Goal: Navigation & Orientation: Understand site structure

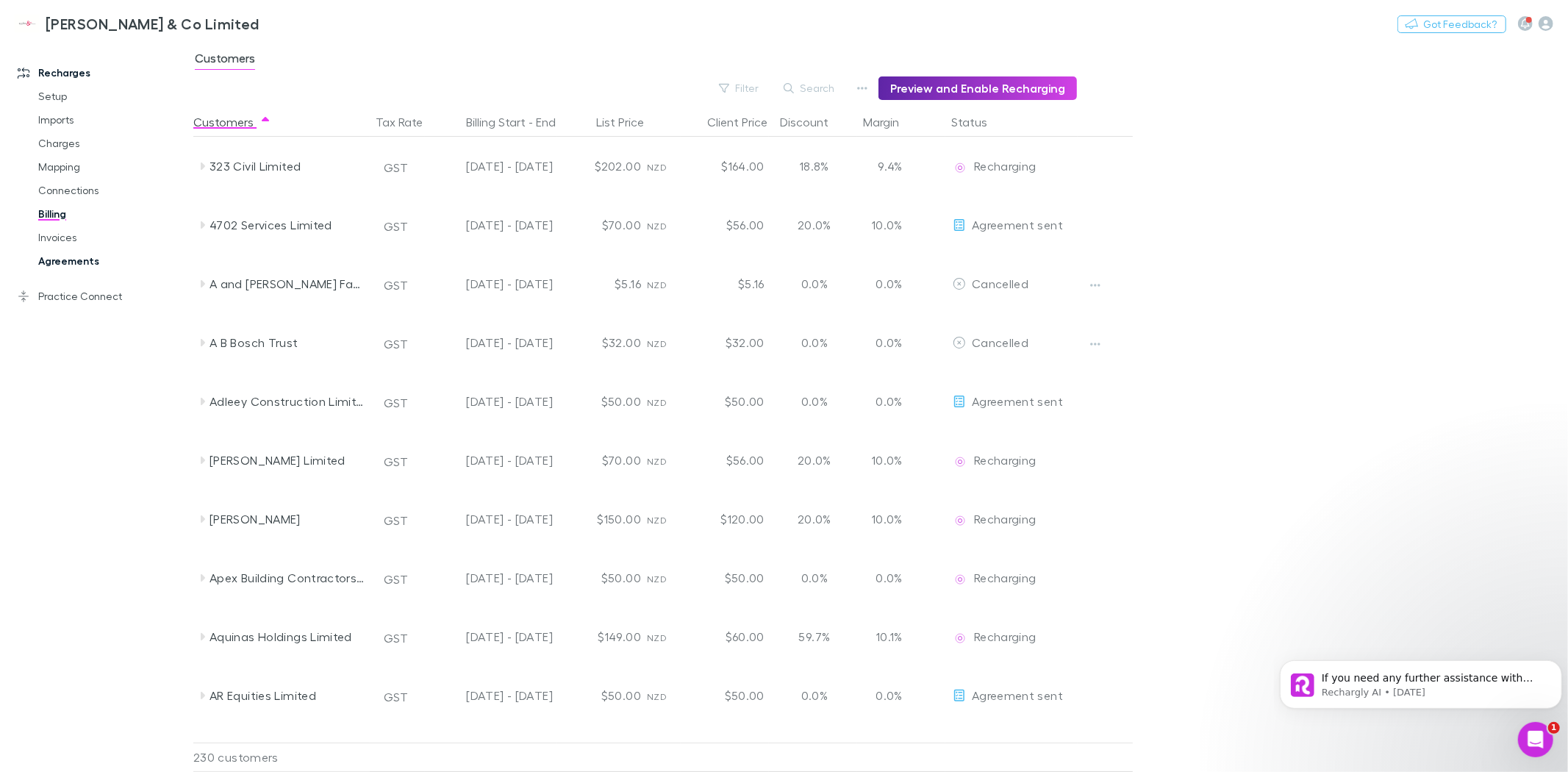
drag, startPoint x: 67, startPoint y: 256, endPoint x: 105, endPoint y: 251, distance: 38.3
click at [67, 256] on link "Agreements" at bounding box center [113, 261] width 179 height 23
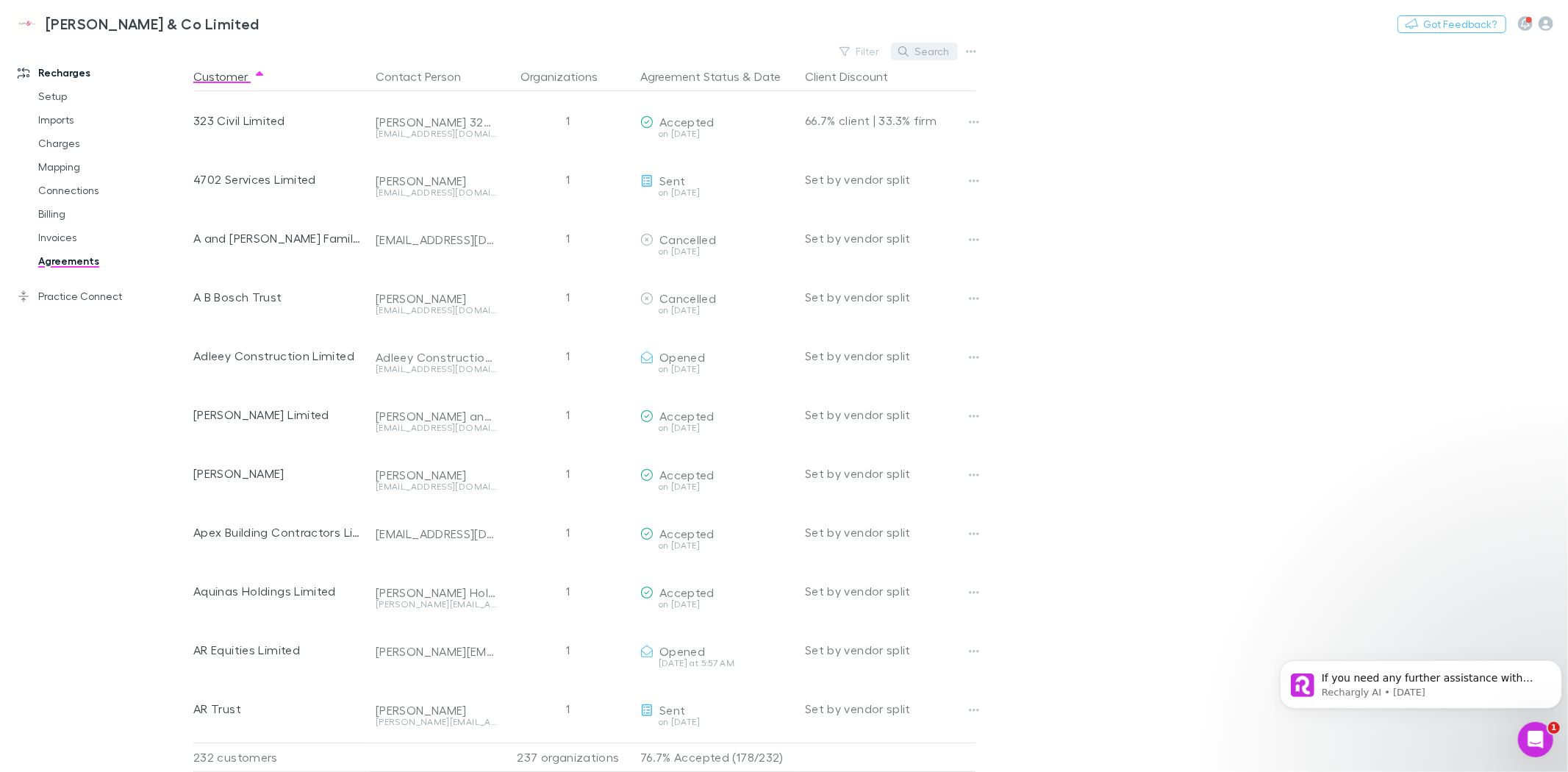
click at [909, 48] on icon "button" at bounding box center [903, 51] width 10 height 10
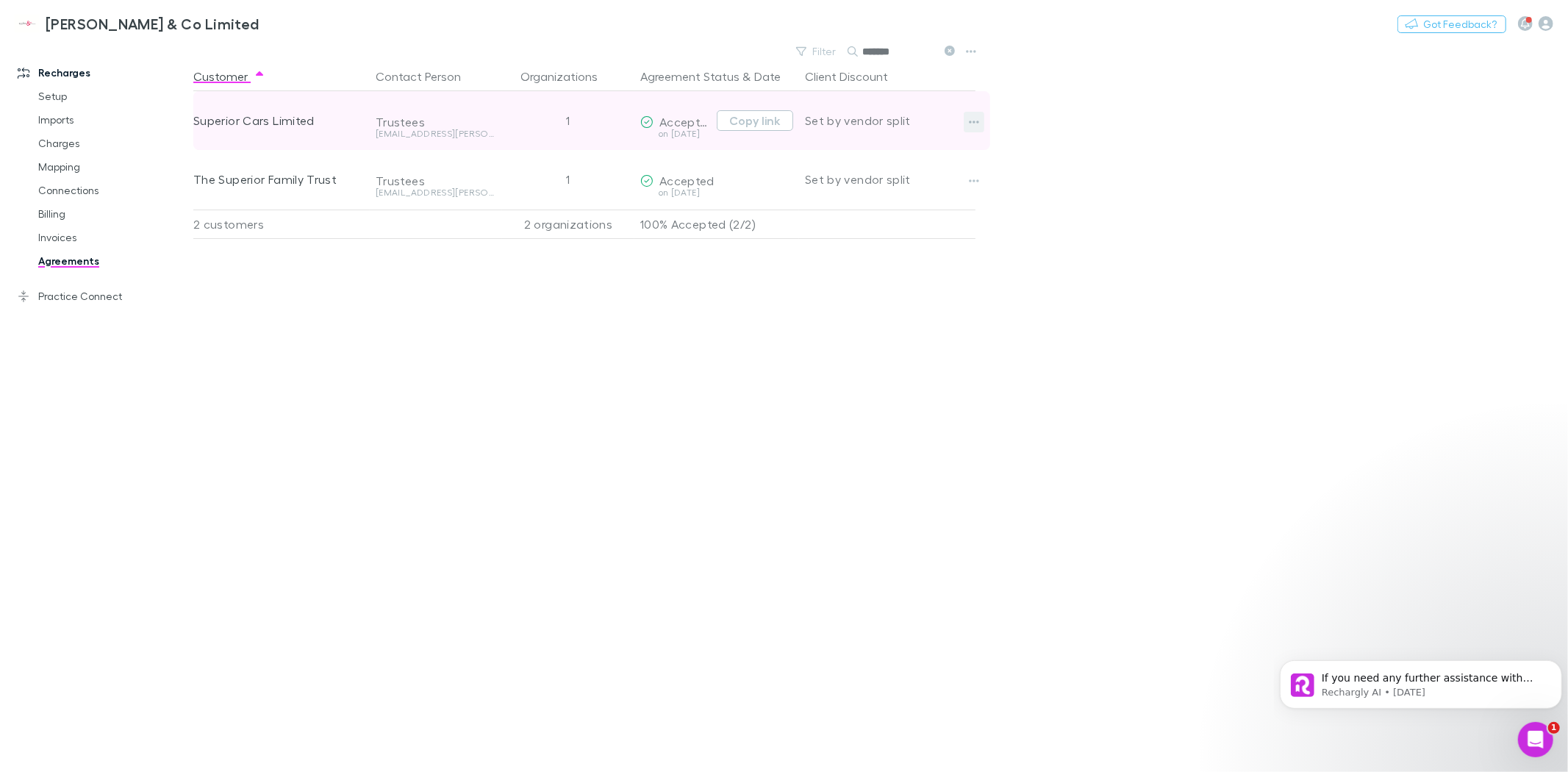
type input "*******"
click at [976, 125] on icon "button" at bounding box center [973, 121] width 10 height 12
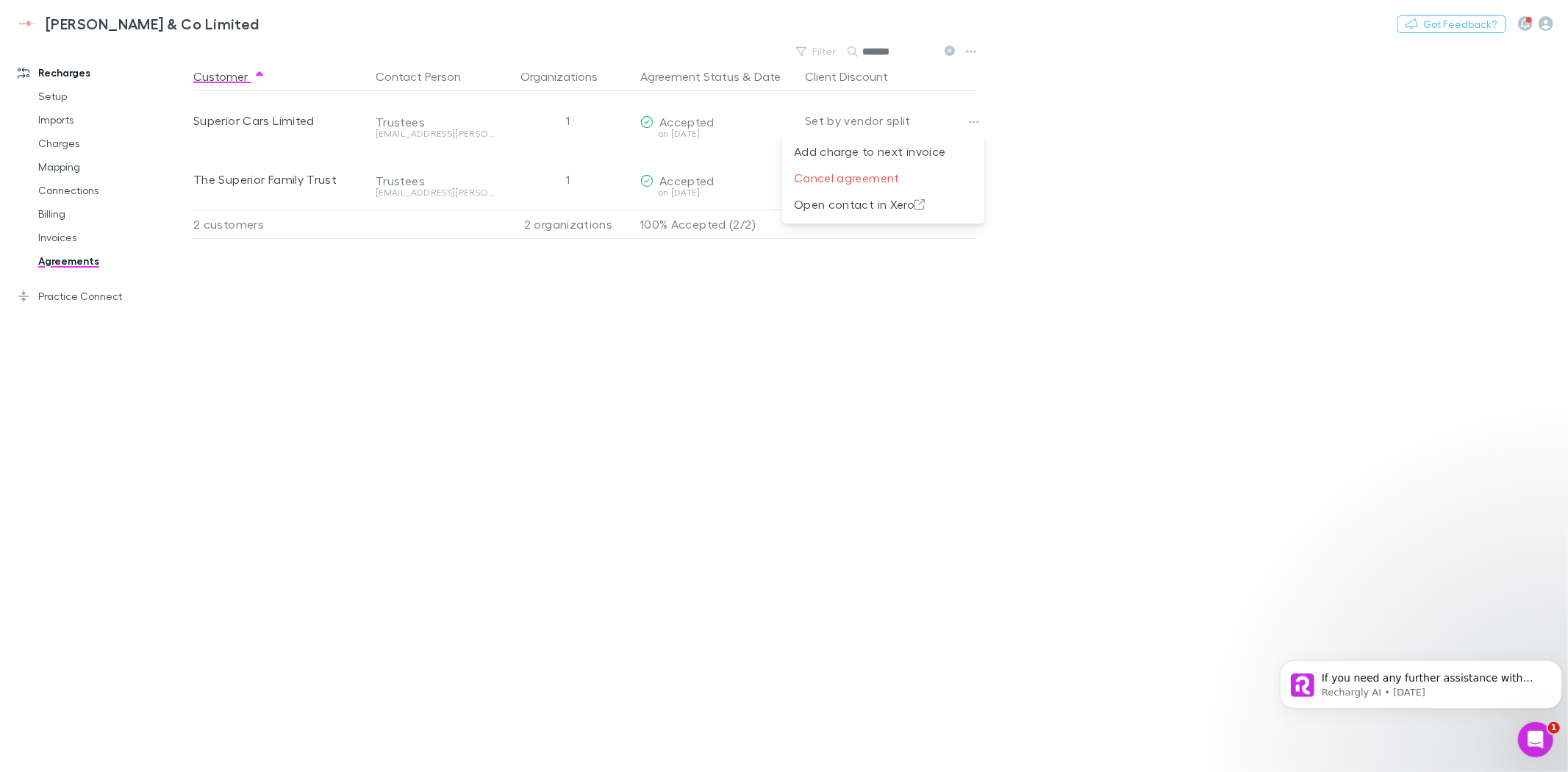
click at [672, 123] on div at bounding box center [784, 386] width 1568 height 772
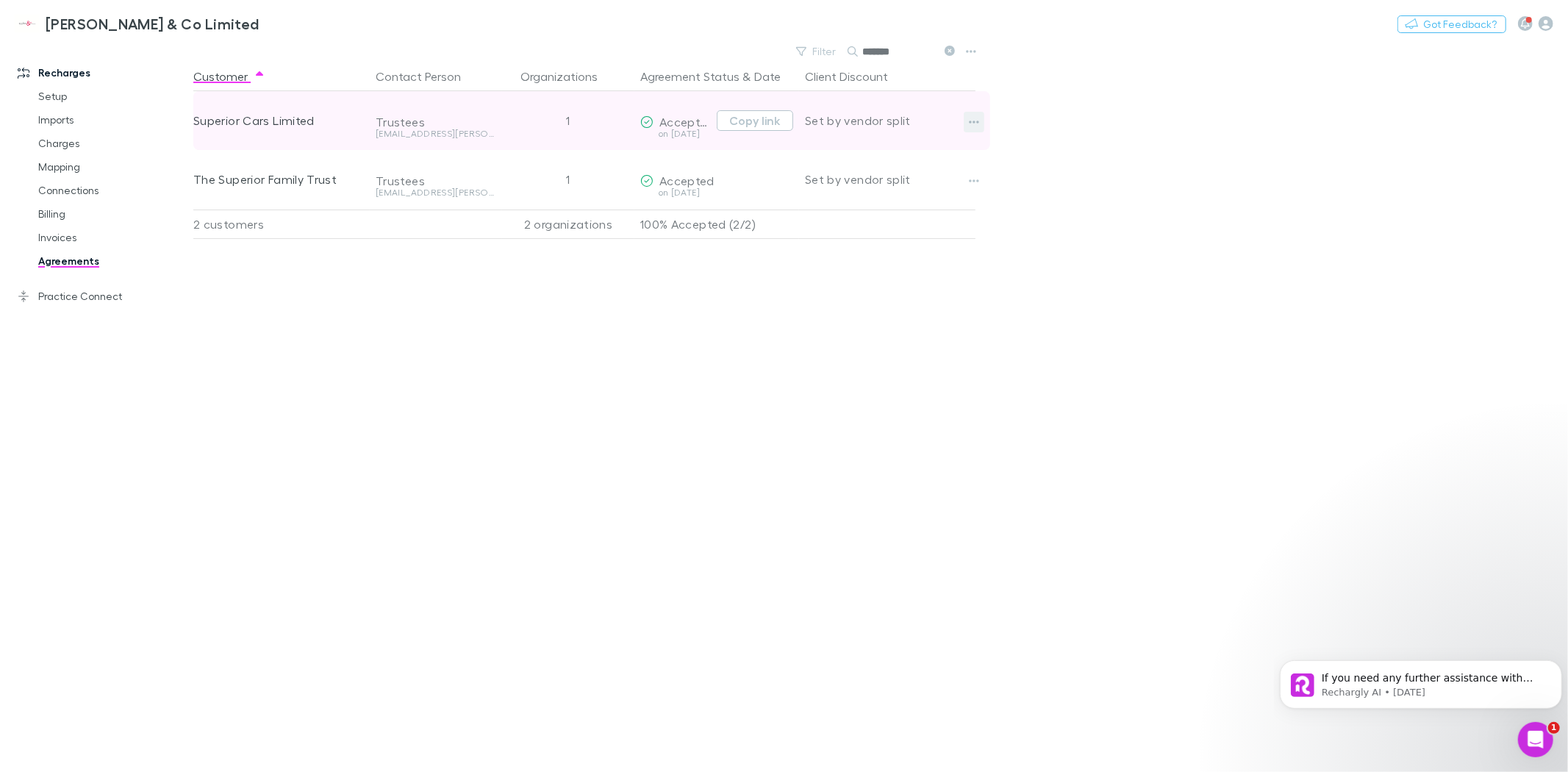
click at [977, 128] on button "button" at bounding box center [974, 122] width 21 height 21
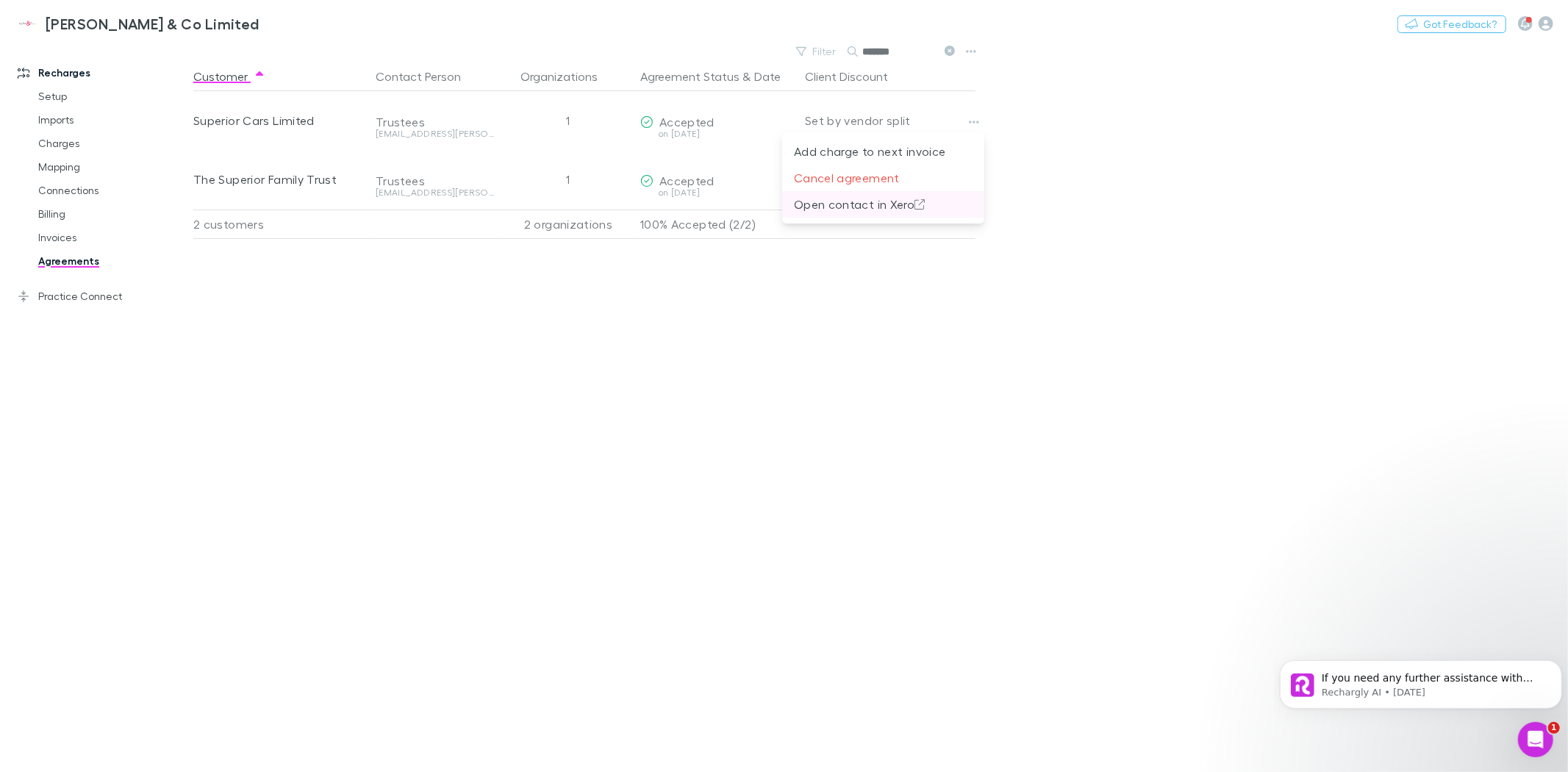
click at [869, 207] on p "Open contact in Xero" at bounding box center [884, 205] width 179 height 18
click at [1395, 675] on p "If you need any further assistance with reactivating your agreement, please let…" at bounding box center [1432, 678] width 222 height 14
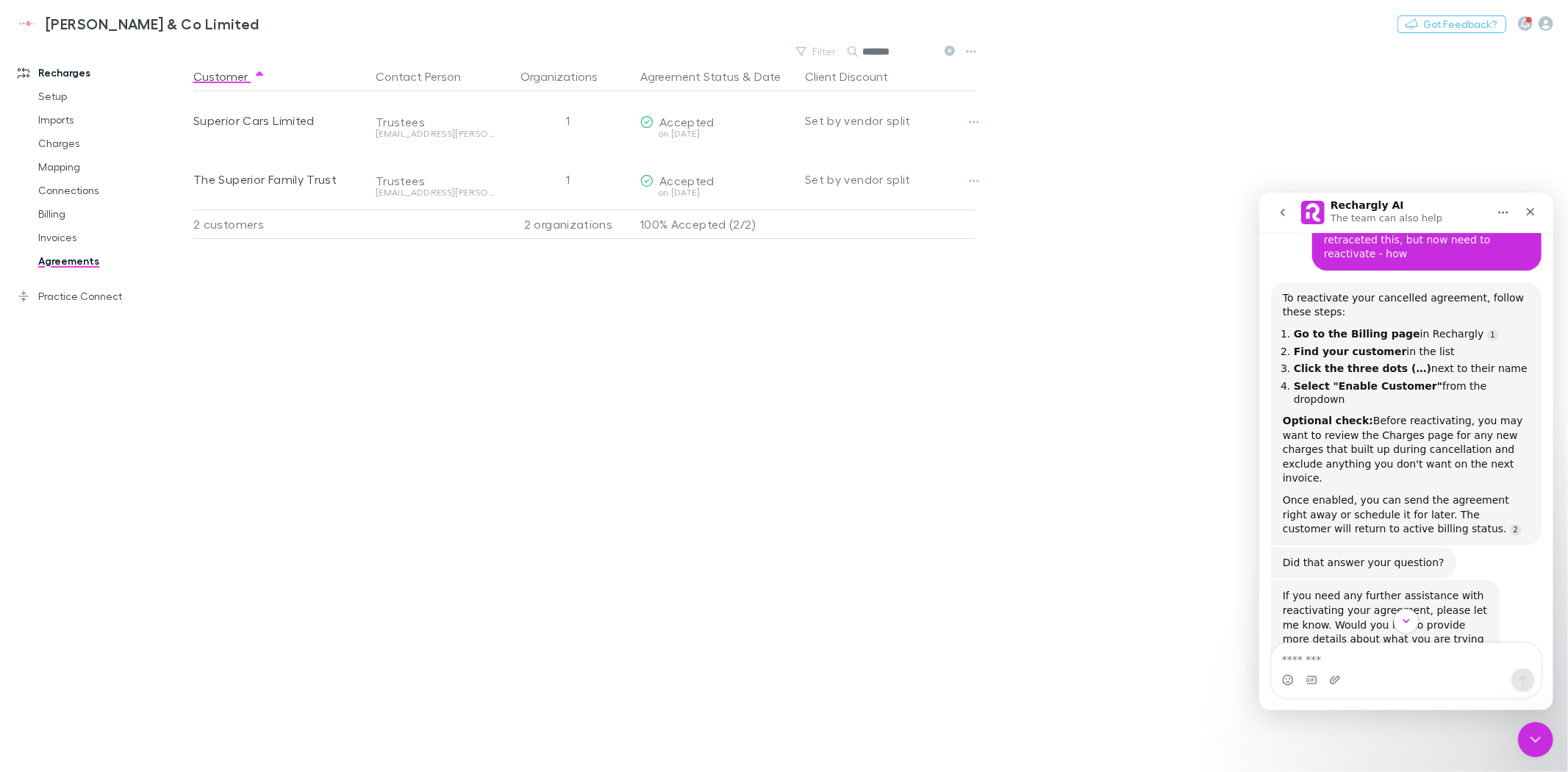
scroll to position [161, 0]
click at [1281, 207] on icon "go back" at bounding box center [1282, 212] width 12 height 12
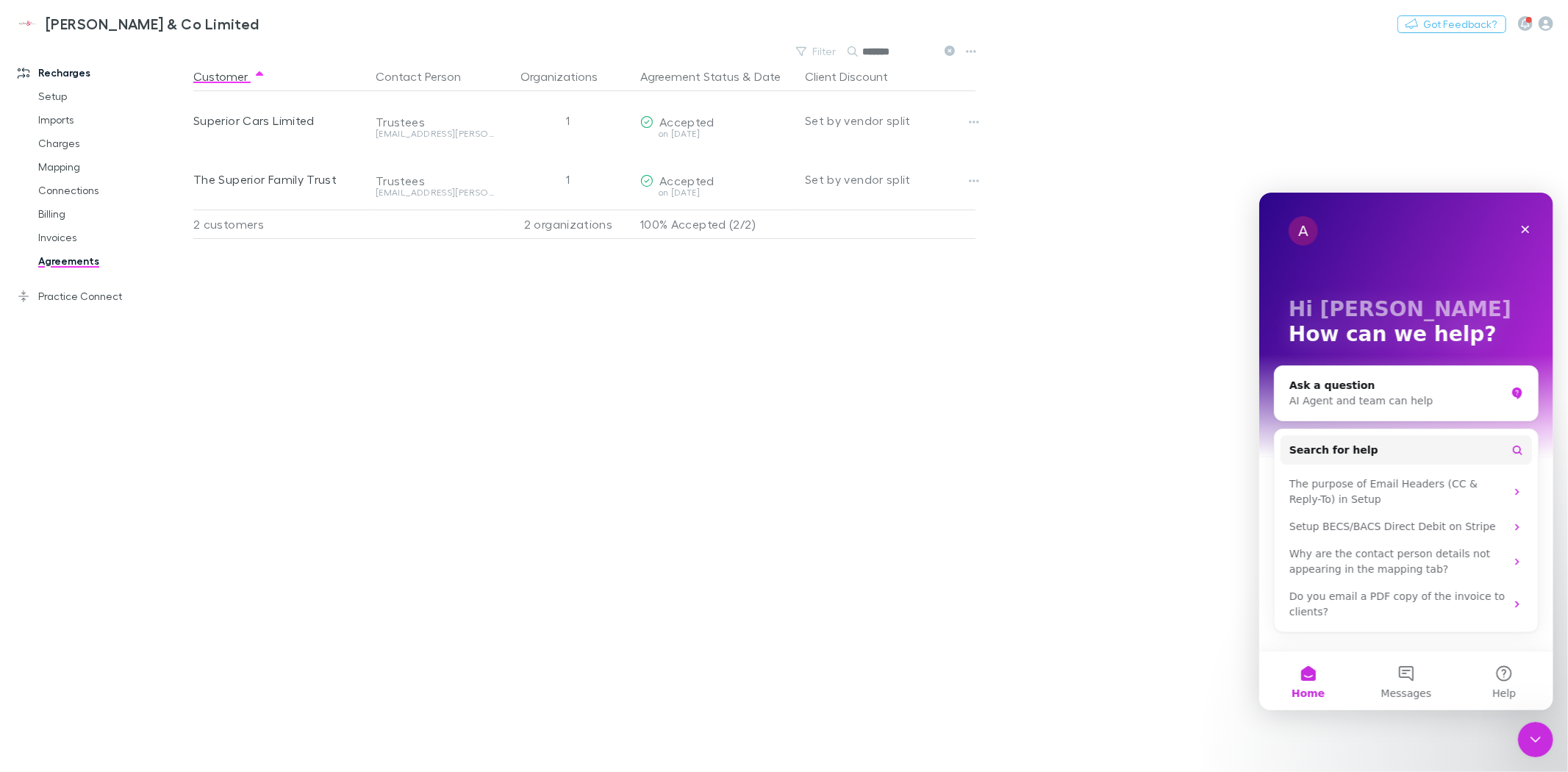
click at [606, 386] on div "Customer Contact Person Organizations Agreement Status & Date Client Discount S…" at bounding box center [598, 416] width 809 height 710
drag, startPoint x: 74, startPoint y: 145, endPoint x: 69, endPoint y: 210, distance: 65.2
click at [74, 145] on link "Charges" at bounding box center [113, 143] width 179 height 23
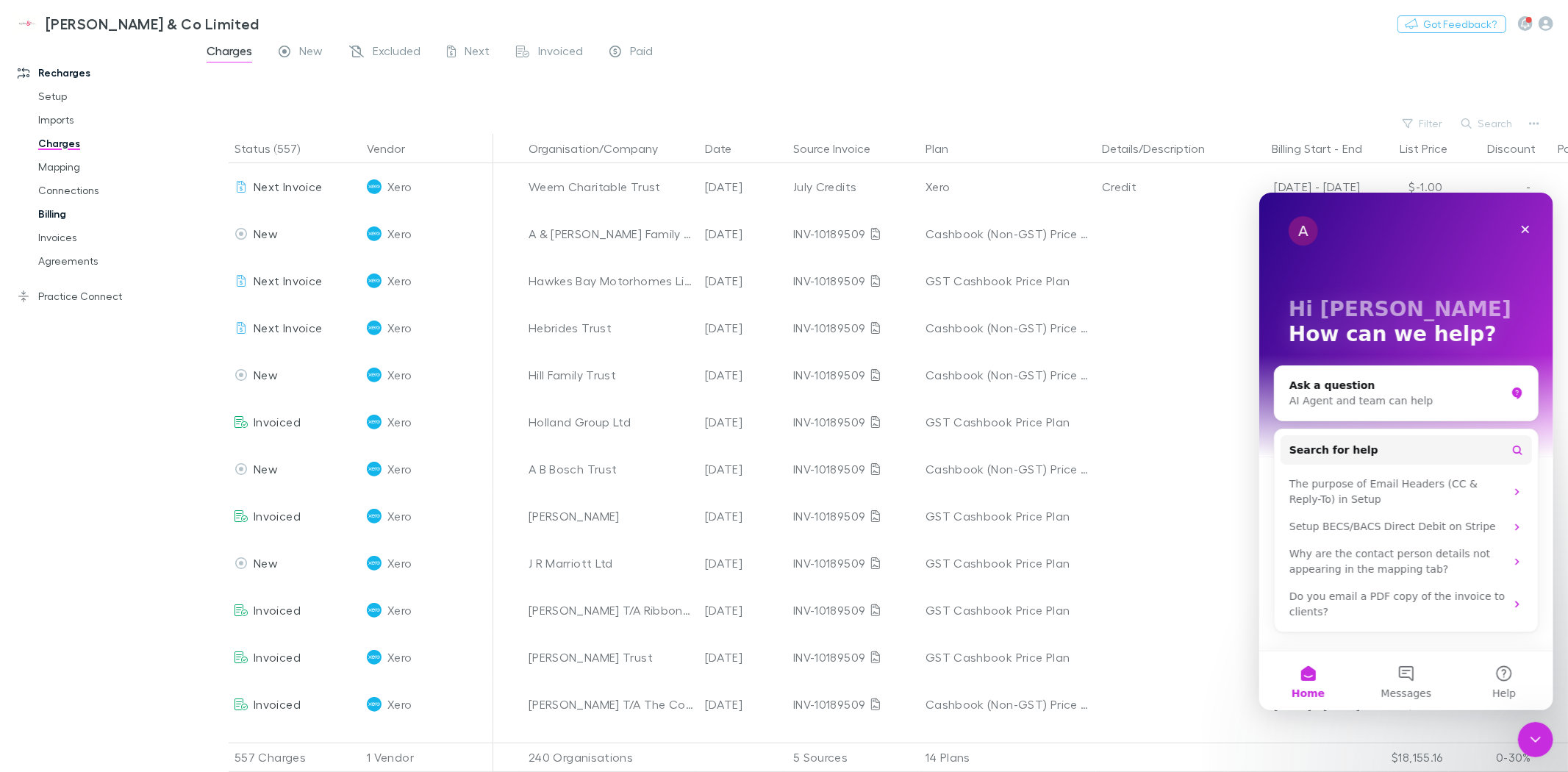
click at [60, 216] on link "Billing" at bounding box center [113, 213] width 179 height 23
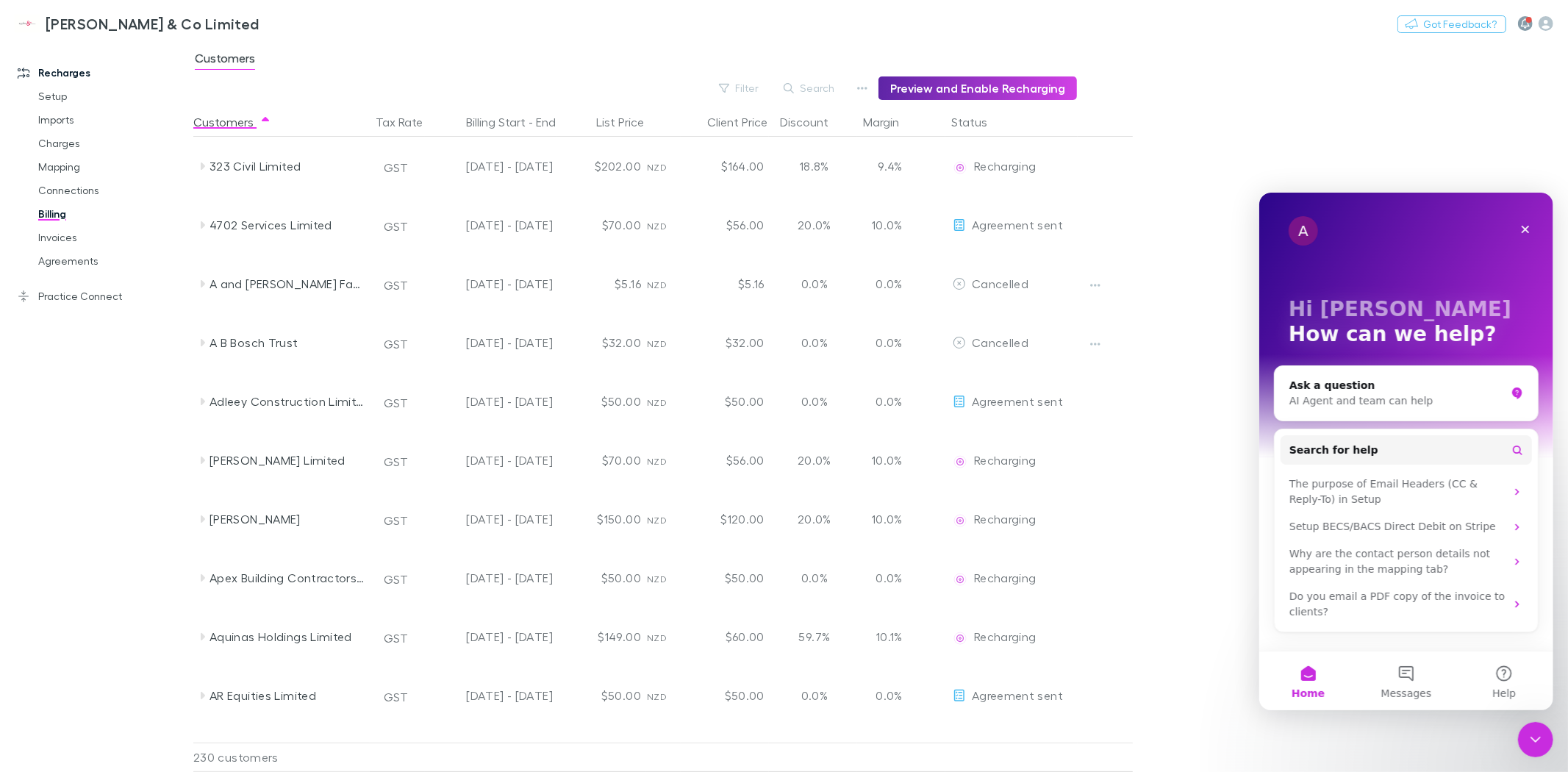
click at [1530, 24] on button "button" at bounding box center [1526, 23] width 14 height 14
click at [1522, 223] on icon "Close" at bounding box center [1525, 229] width 12 height 12
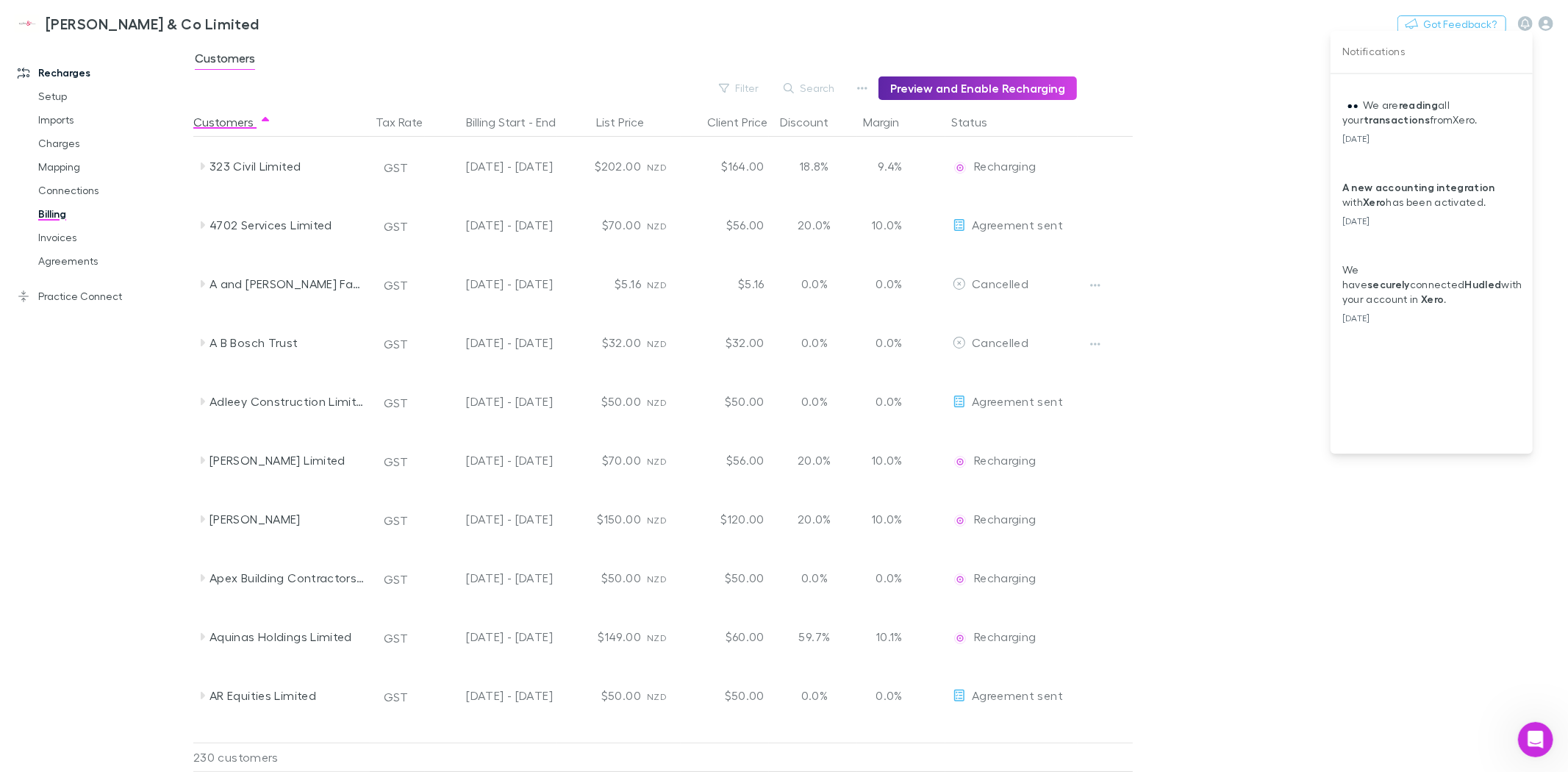
click at [55, 96] on div at bounding box center [784, 386] width 1568 height 772
click at [45, 97] on link "Setup" at bounding box center [113, 96] width 179 height 23
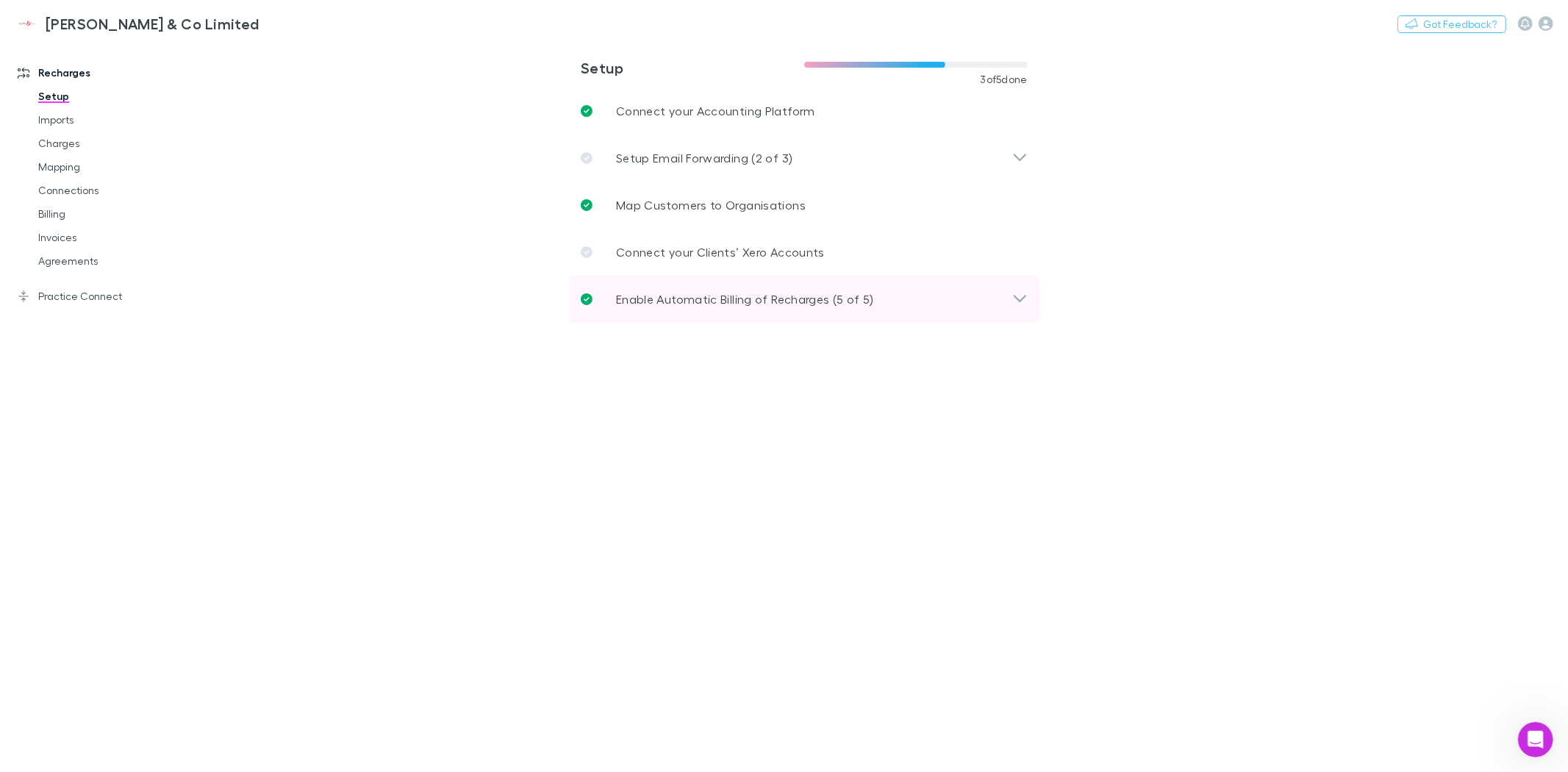
click at [710, 300] on p "Enable Automatic Billing of Recharges (5 of 5)" at bounding box center [745, 299] width 258 height 18
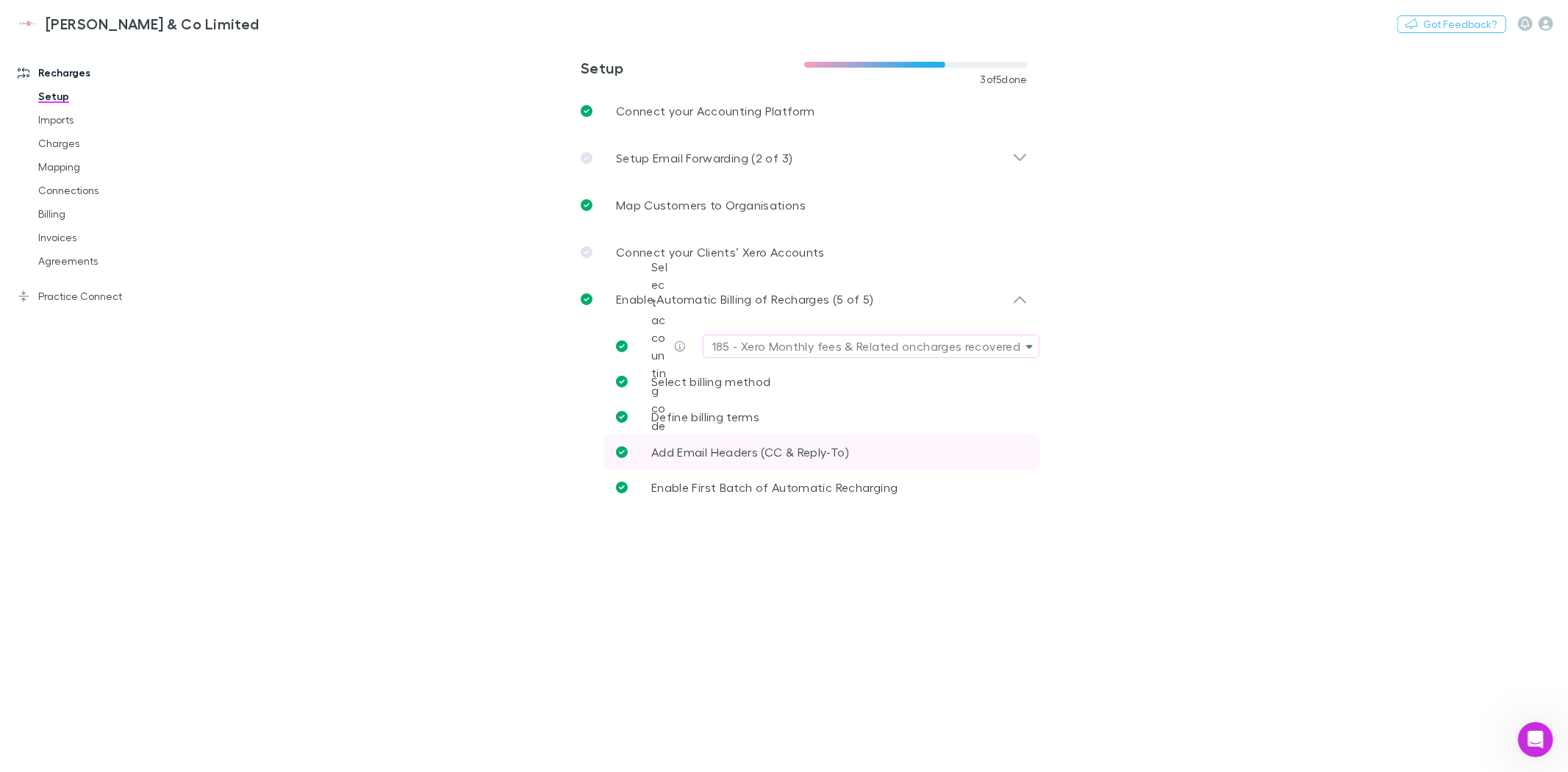
click at [709, 455] on span "Add Email Headers (CC & Reply-To)" at bounding box center [750, 452] width 197 height 14
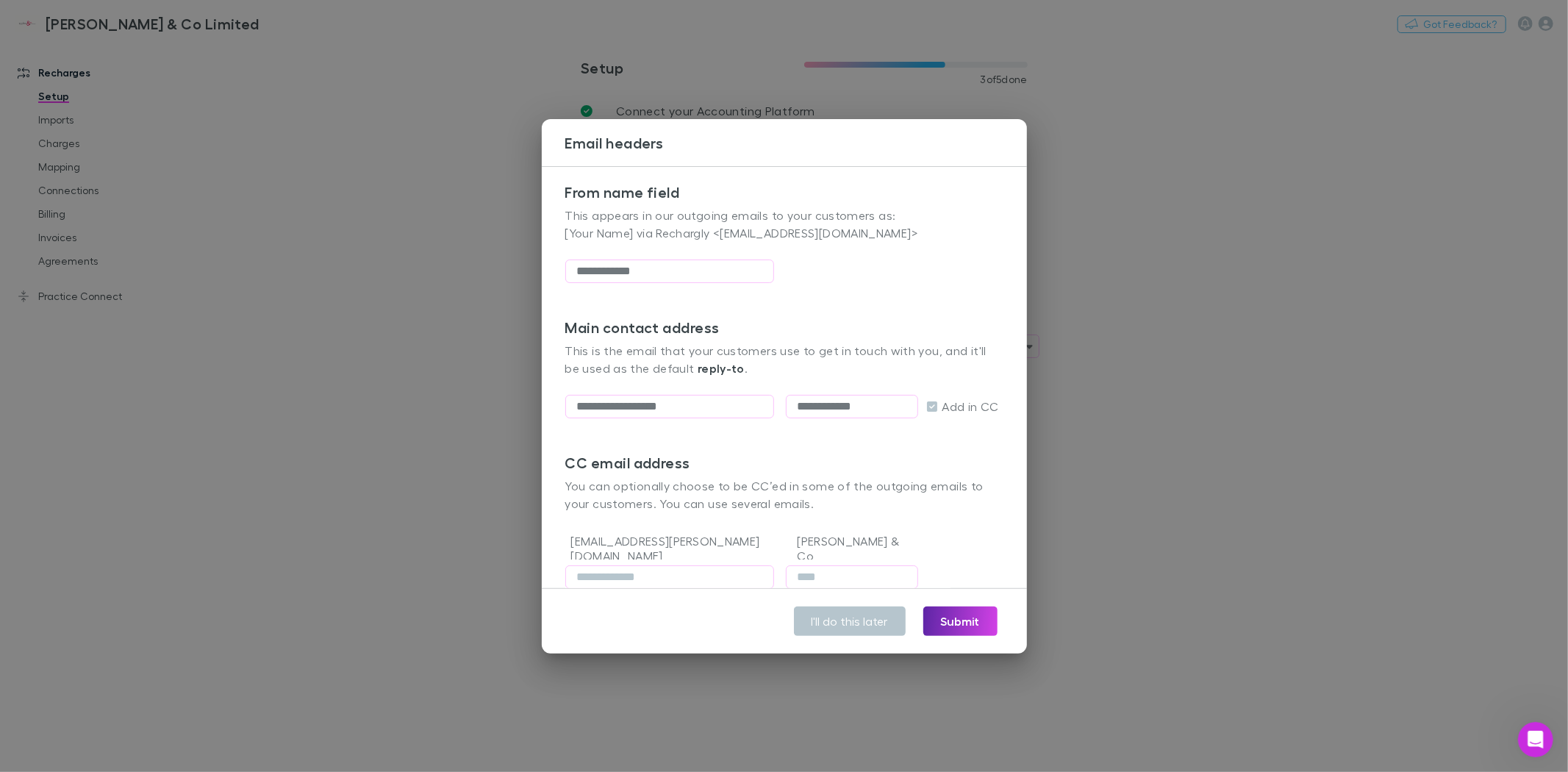
scroll to position [113, 0]
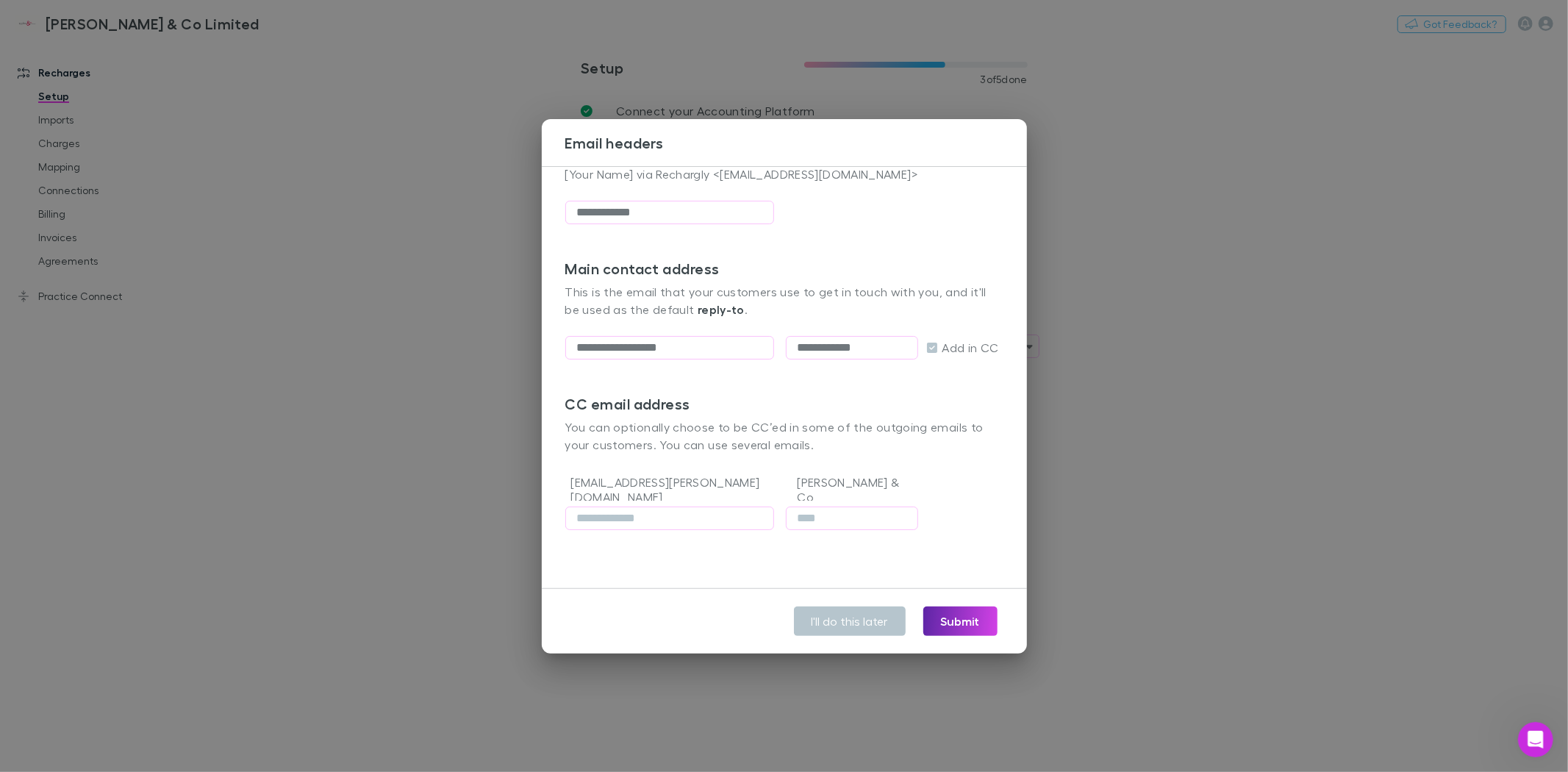
click at [253, 428] on div "**********" at bounding box center [784, 386] width 1568 height 772
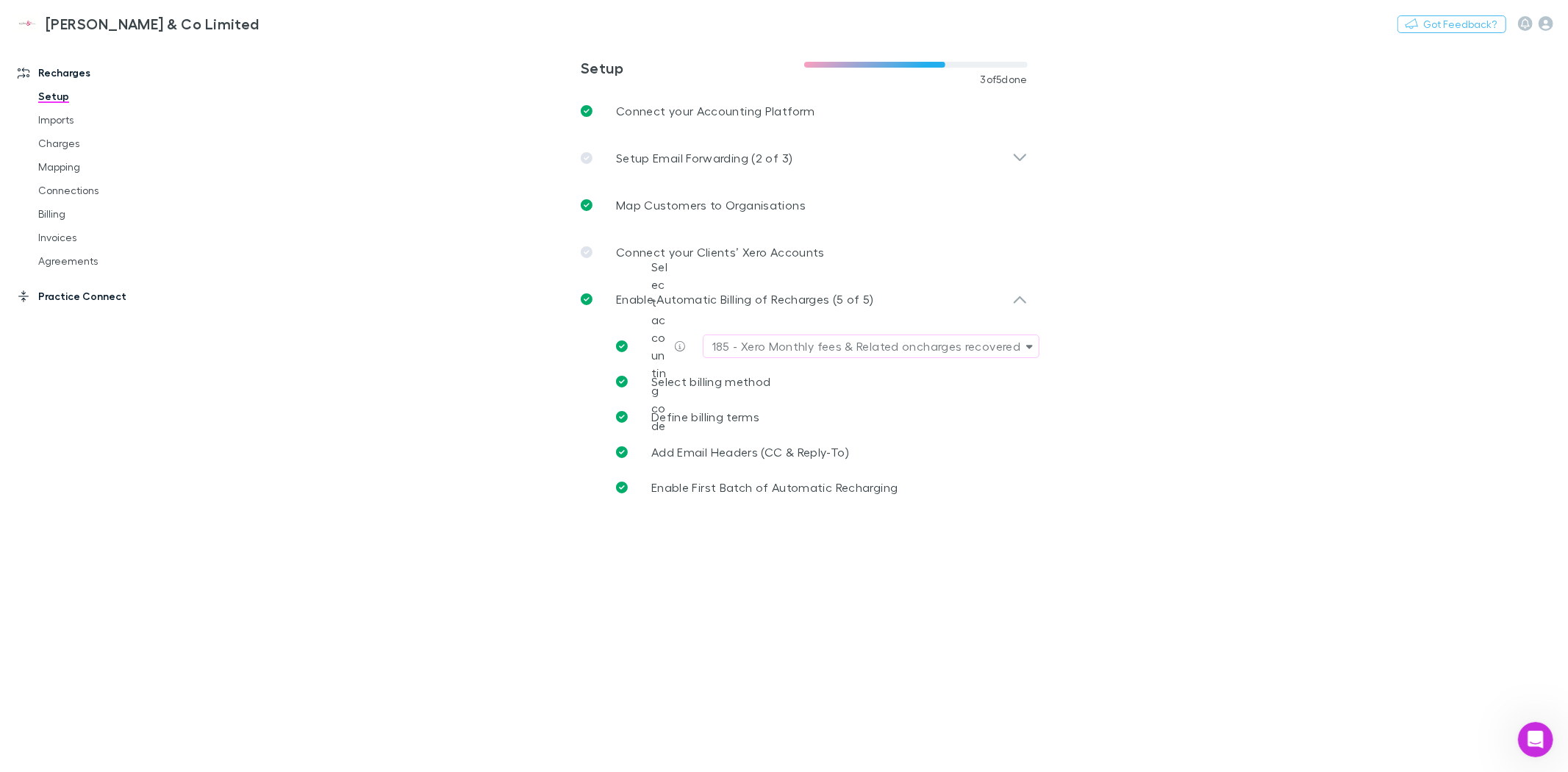
click at [109, 298] on link "Practice Connect" at bounding box center [103, 296] width 200 height 23
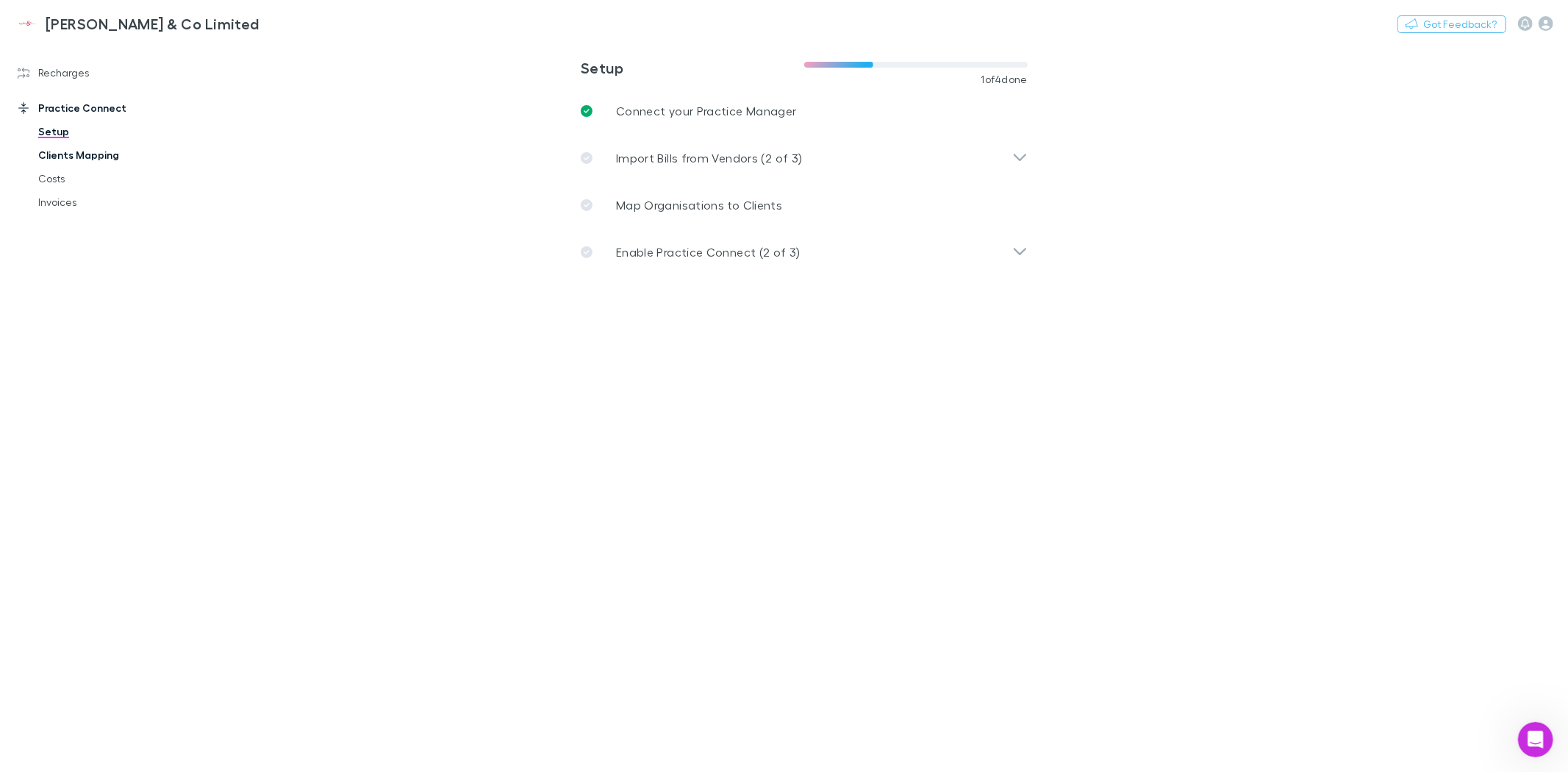
click at [90, 153] on link "Clients Mapping" at bounding box center [113, 154] width 179 height 23
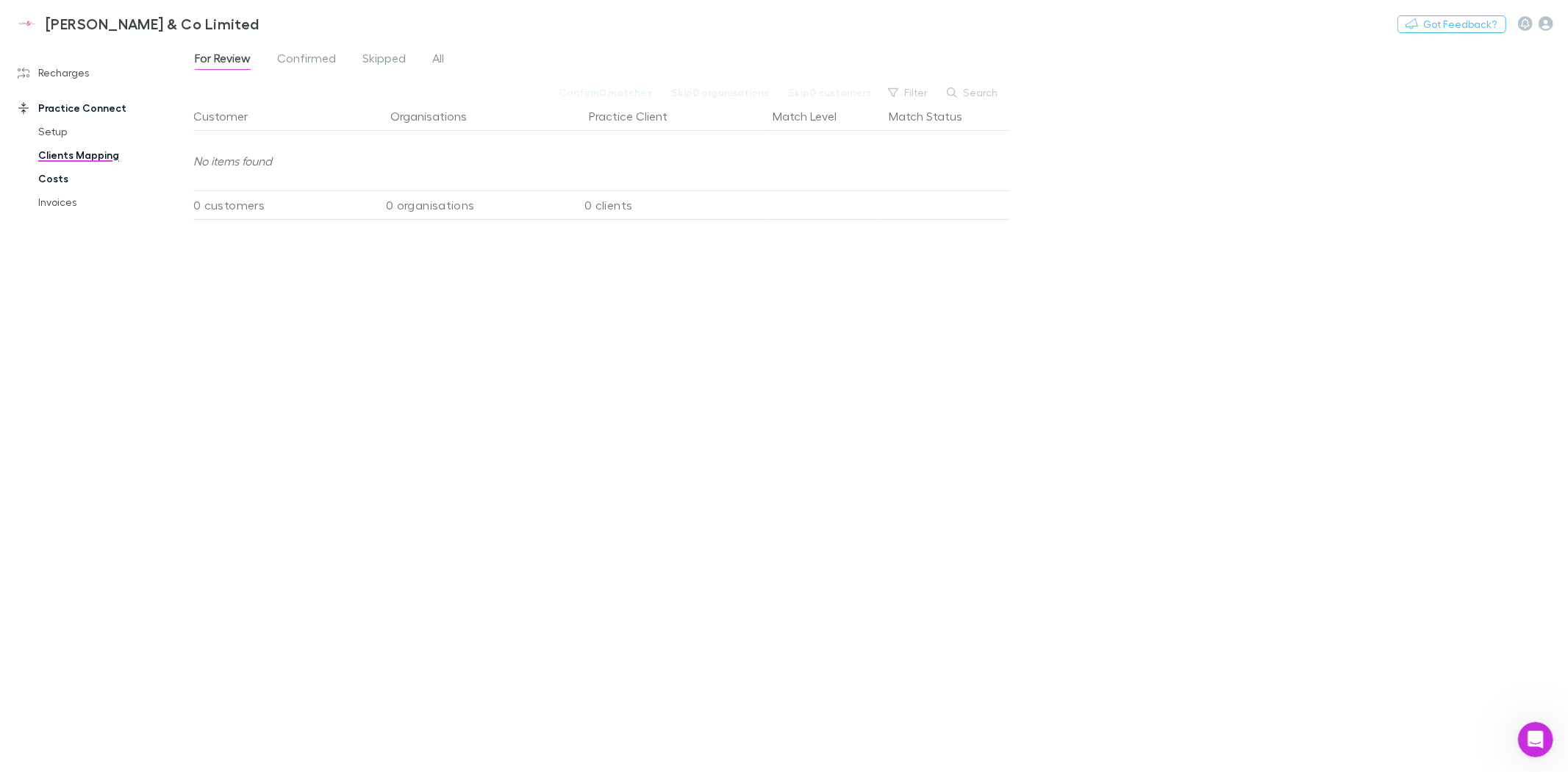
click at [67, 181] on link "Costs" at bounding box center [113, 178] width 179 height 23
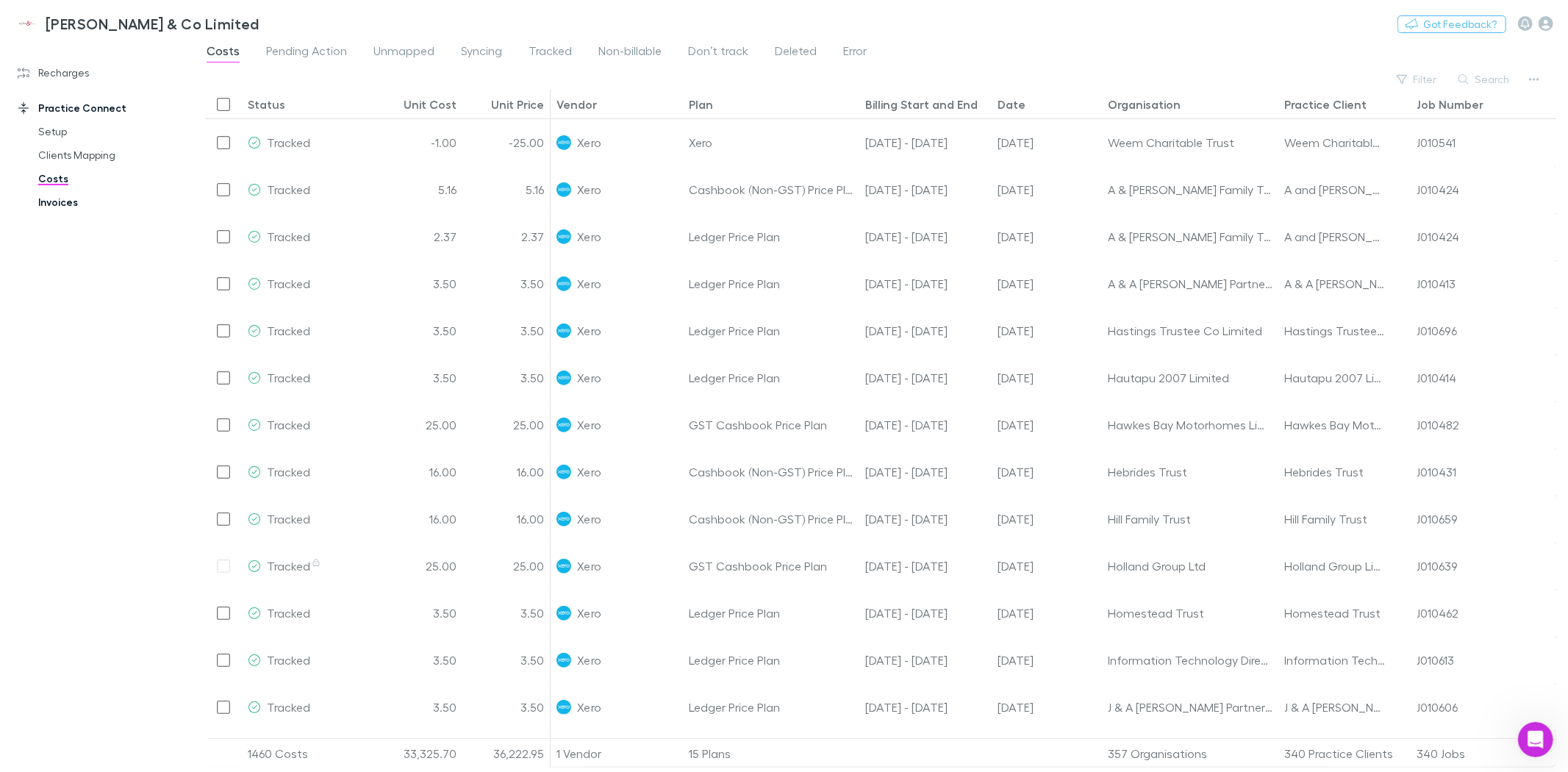
click at [61, 207] on link "Invoices" at bounding box center [113, 201] width 179 height 23
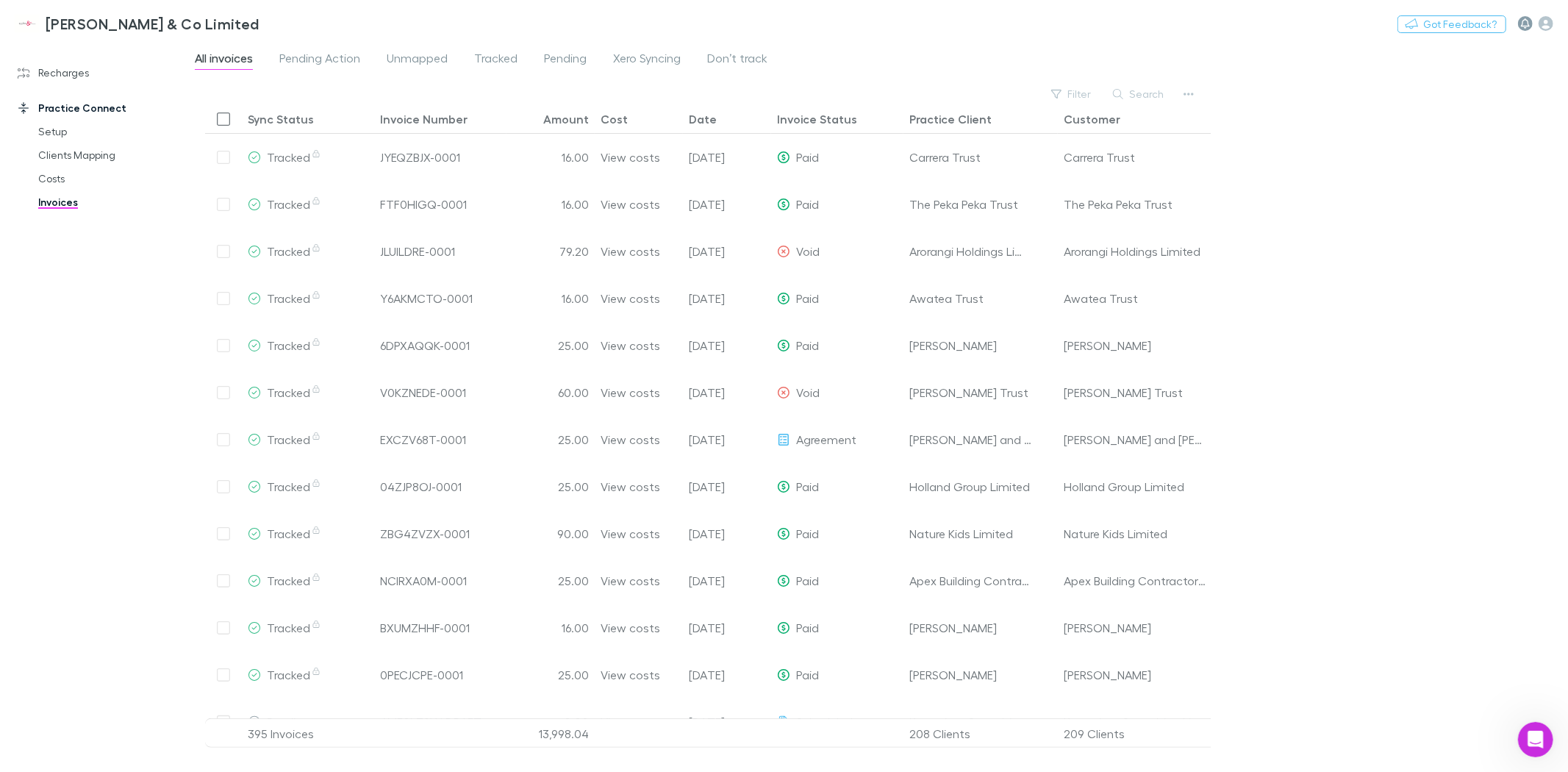
click at [1527, 26] on icon "button" at bounding box center [1525, 23] width 9 height 10
click at [1542, 23] on div at bounding box center [784, 386] width 1568 height 772
click at [1547, 30] on icon "button" at bounding box center [1546, 23] width 14 height 14
click at [1282, 213] on div at bounding box center [784, 386] width 1568 height 772
